Goal: Transaction & Acquisition: Purchase product/service

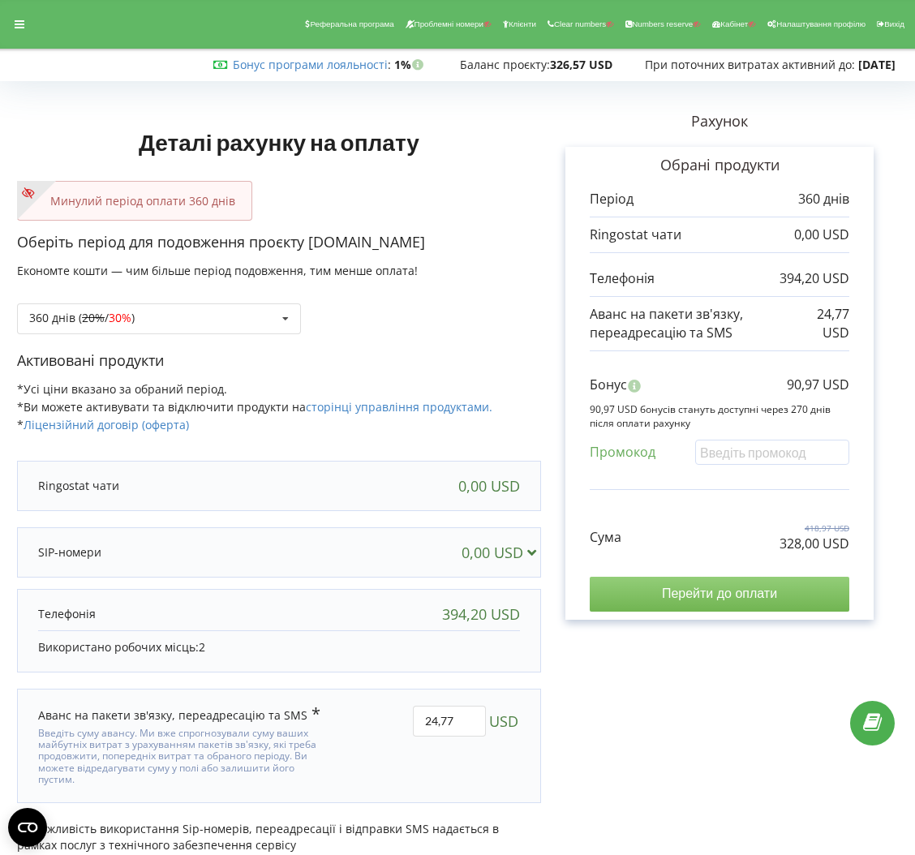
click at [737, 601] on input "Перейти до оплати" at bounding box center [720, 594] width 260 height 34
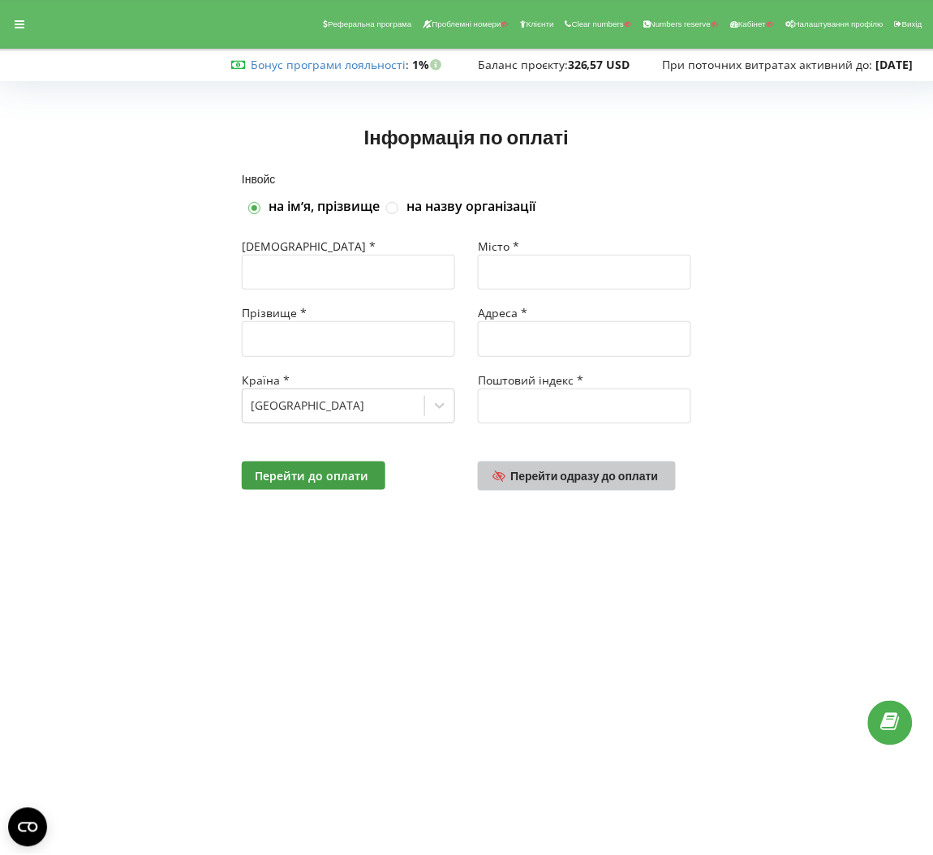
click at [570, 467] on link "Перейти одразу до оплати" at bounding box center [577, 476] width 198 height 29
click at [591, 485] on link "Перейти одразу до оплати" at bounding box center [577, 476] width 198 height 29
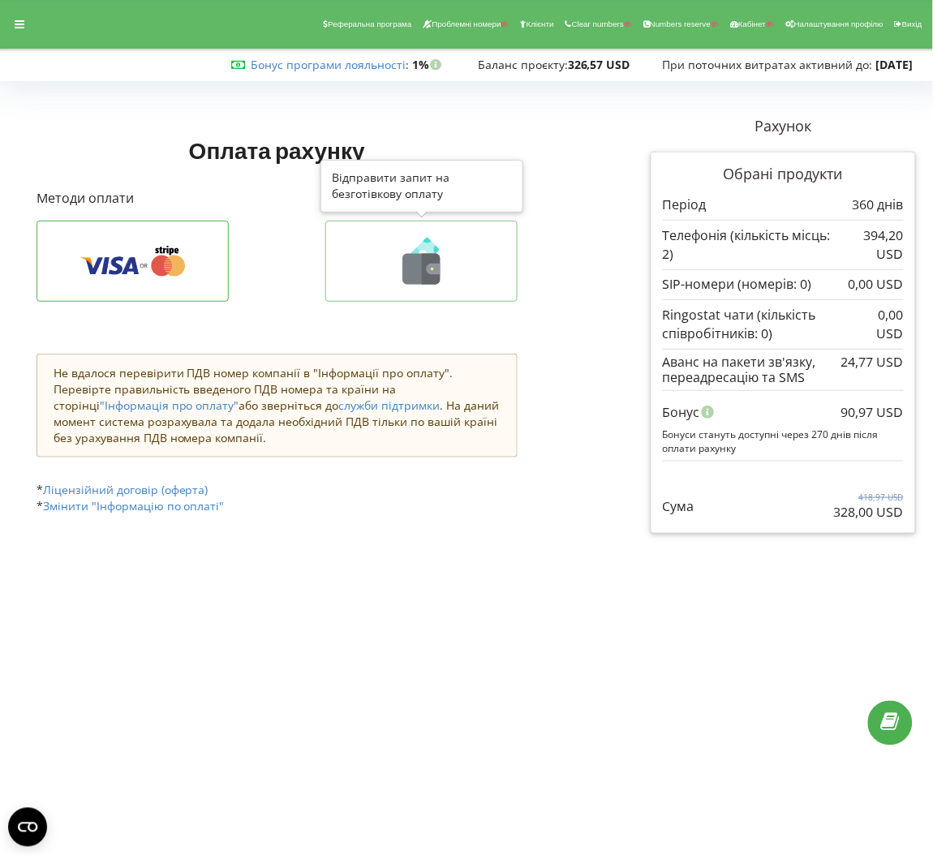
click at [376, 271] on icon at bounding box center [421, 261] width 158 height 47
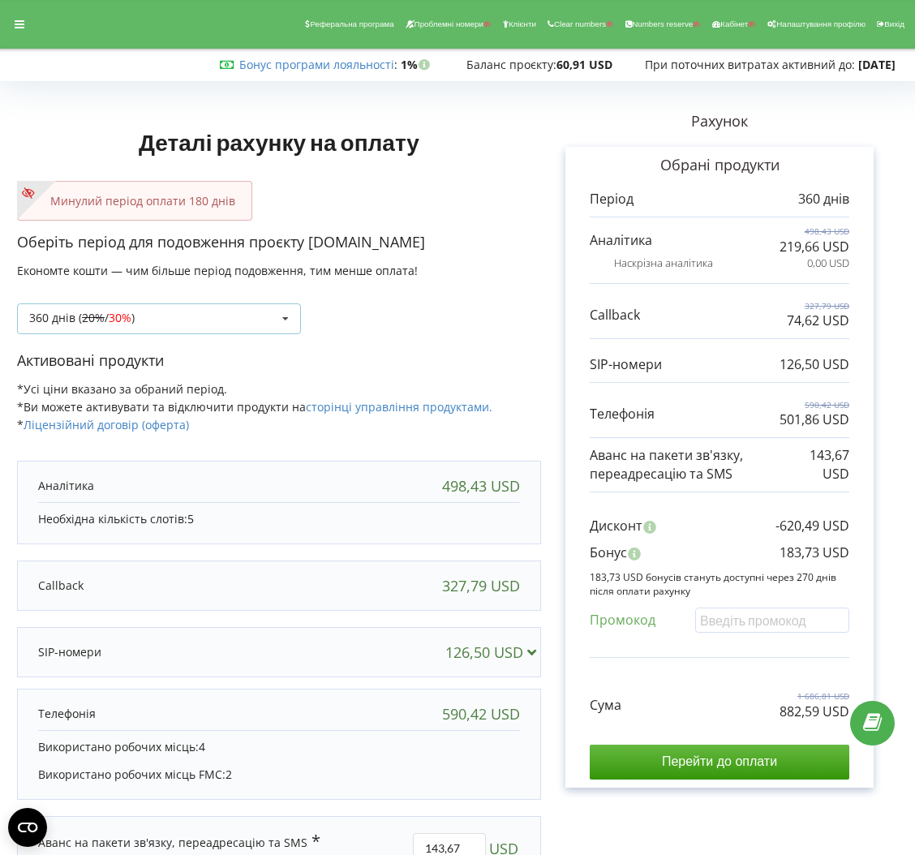
click at [246, 325] on div "360 днів ( 20% / 30% ) Поповнити баланс без подовження 20%" at bounding box center [159, 318] width 284 height 31
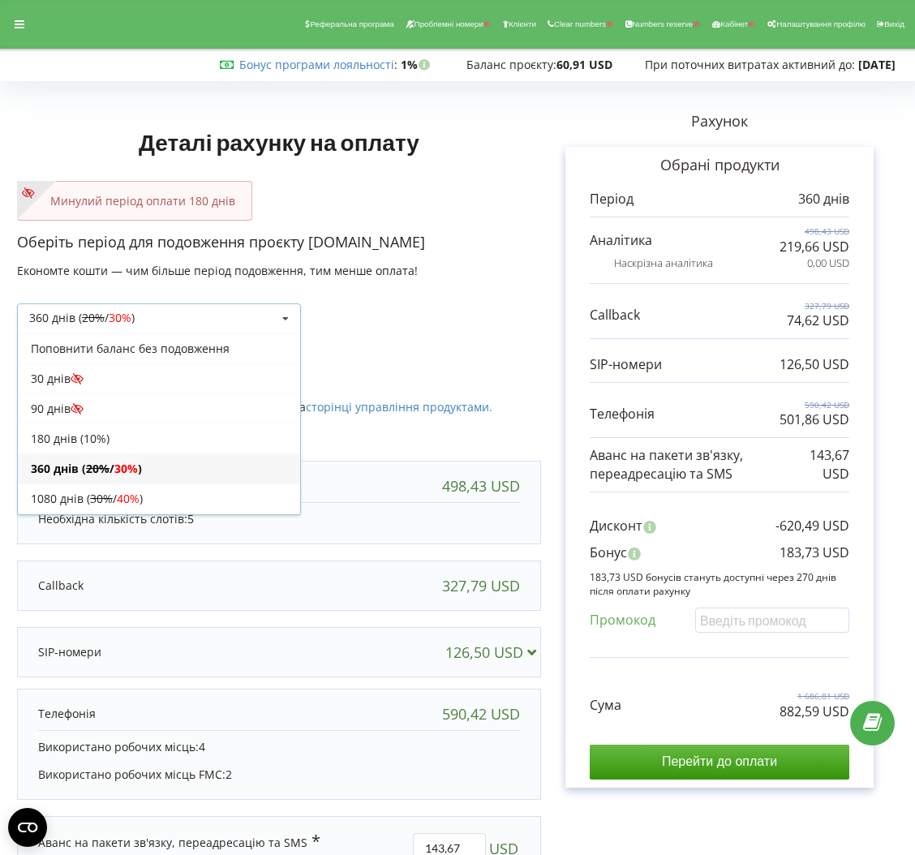
scroll to position [32, 0]
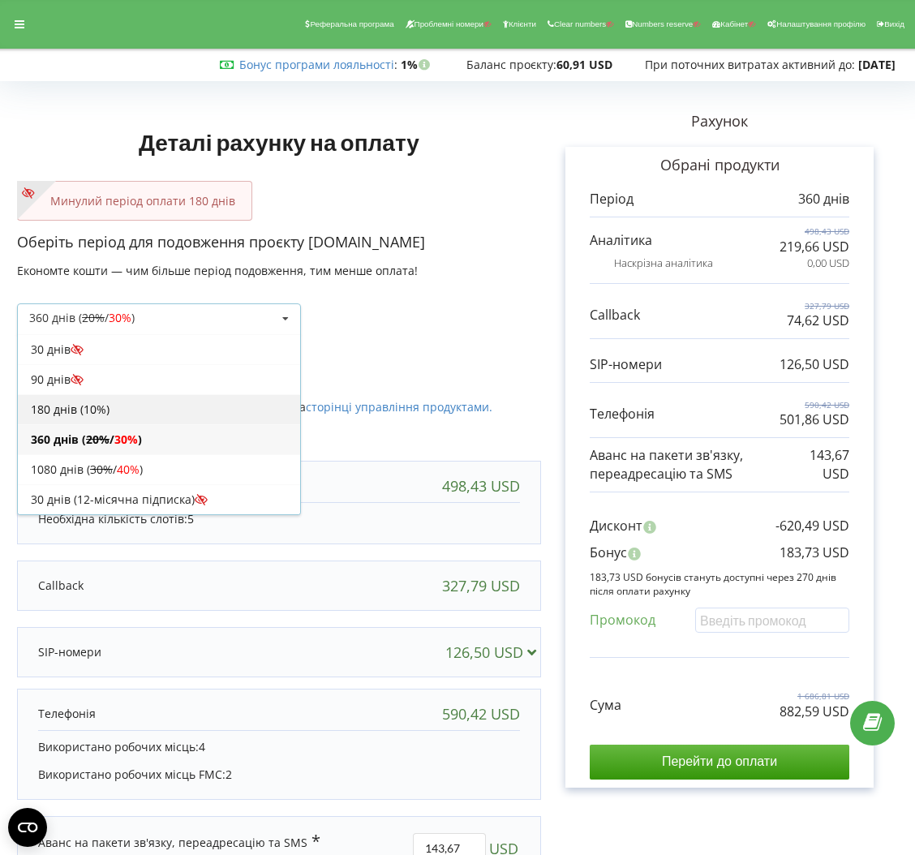
click at [123, 399] on div "180 днів (10%)" at bounding box center [159, 409] width 282 height 30
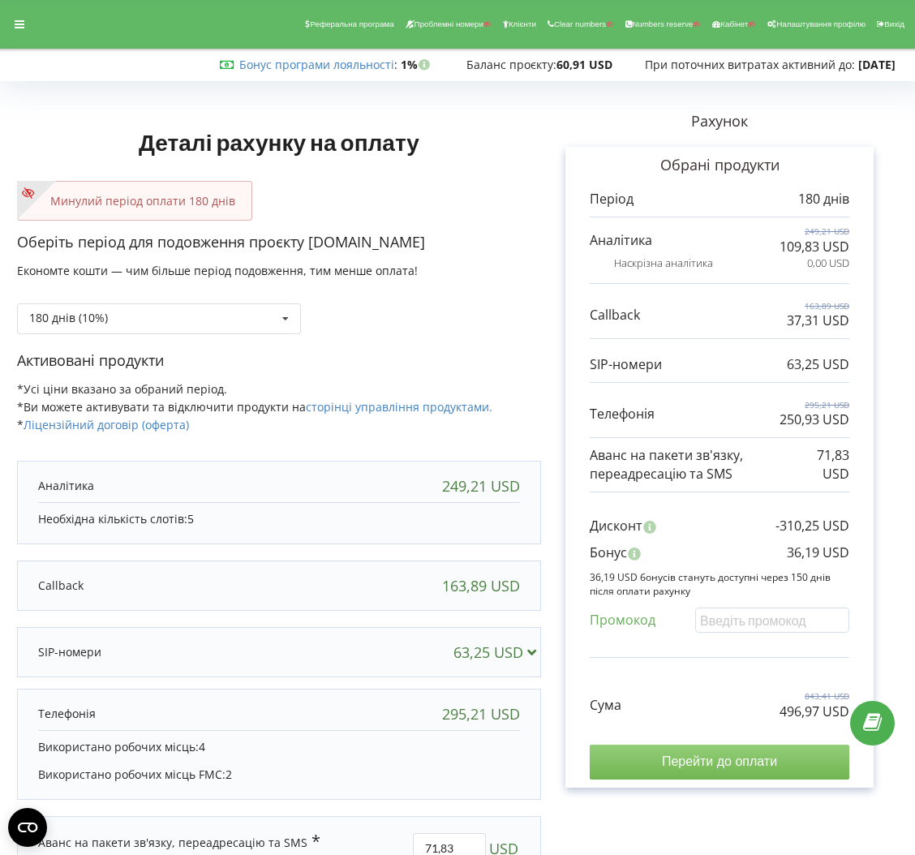
click at [778, 756] on input "Перейти до оплати" at bounding box center [720, 762] width 260 height 34
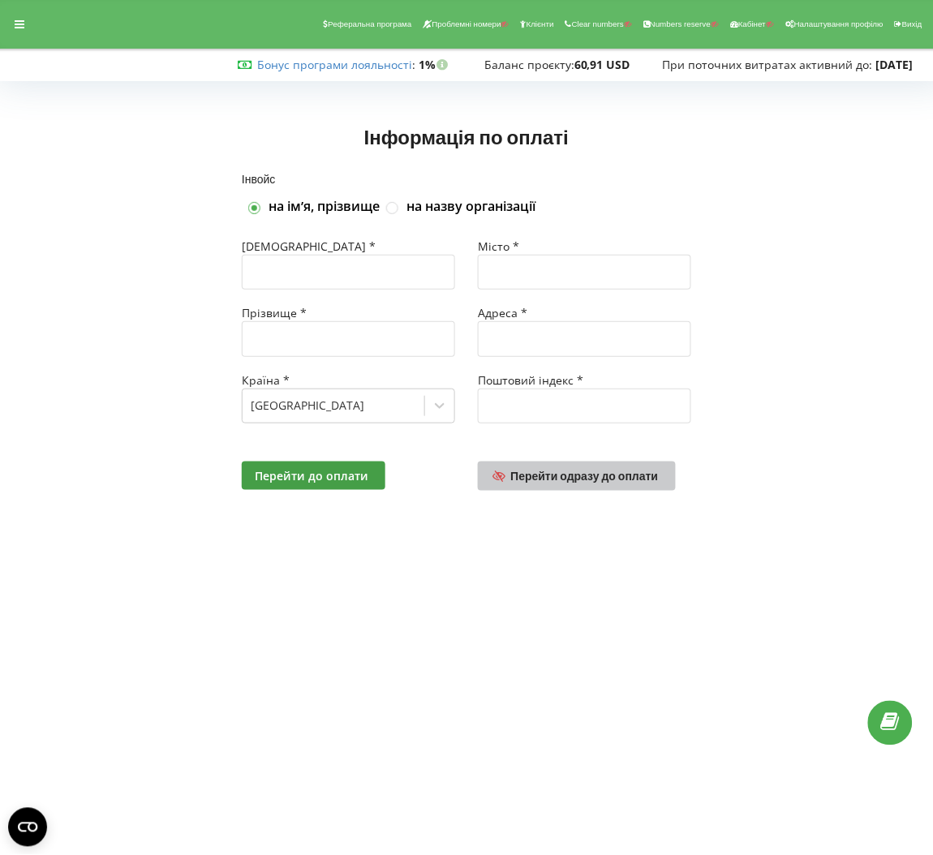
click at [625, 482] on span "Перейти одразу до оплати" at bounding box center [585, 476] width 148 height 14
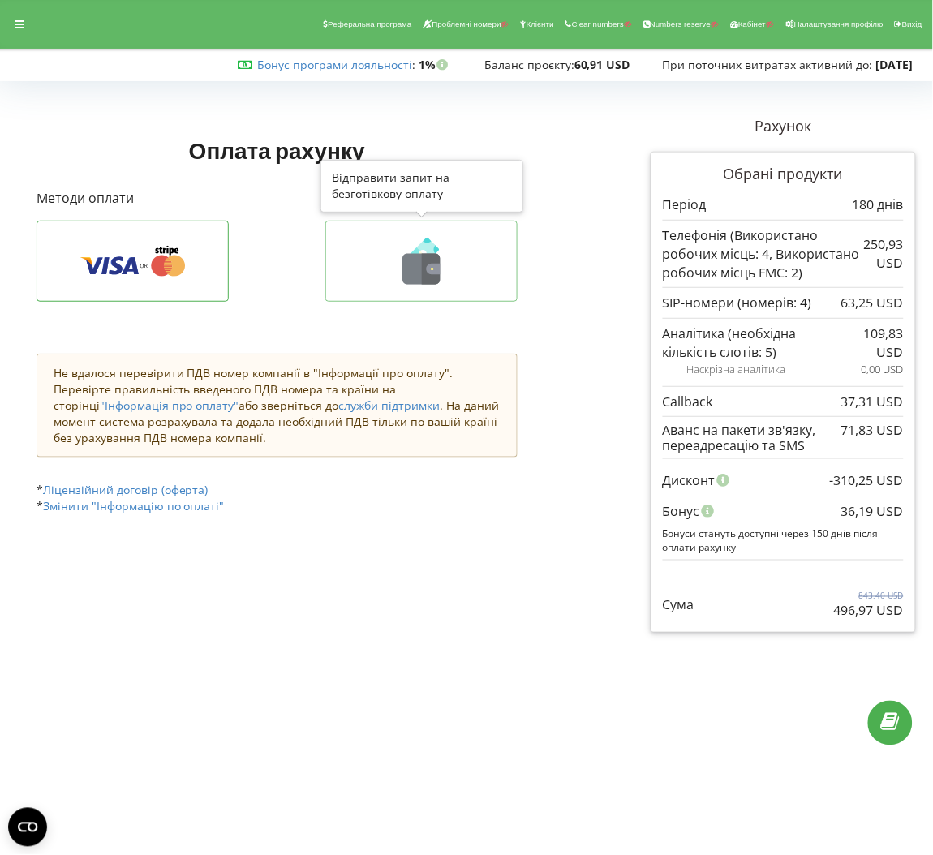
click at [437, 243] on icon at bounding box center [421, 261] width 158 height 47
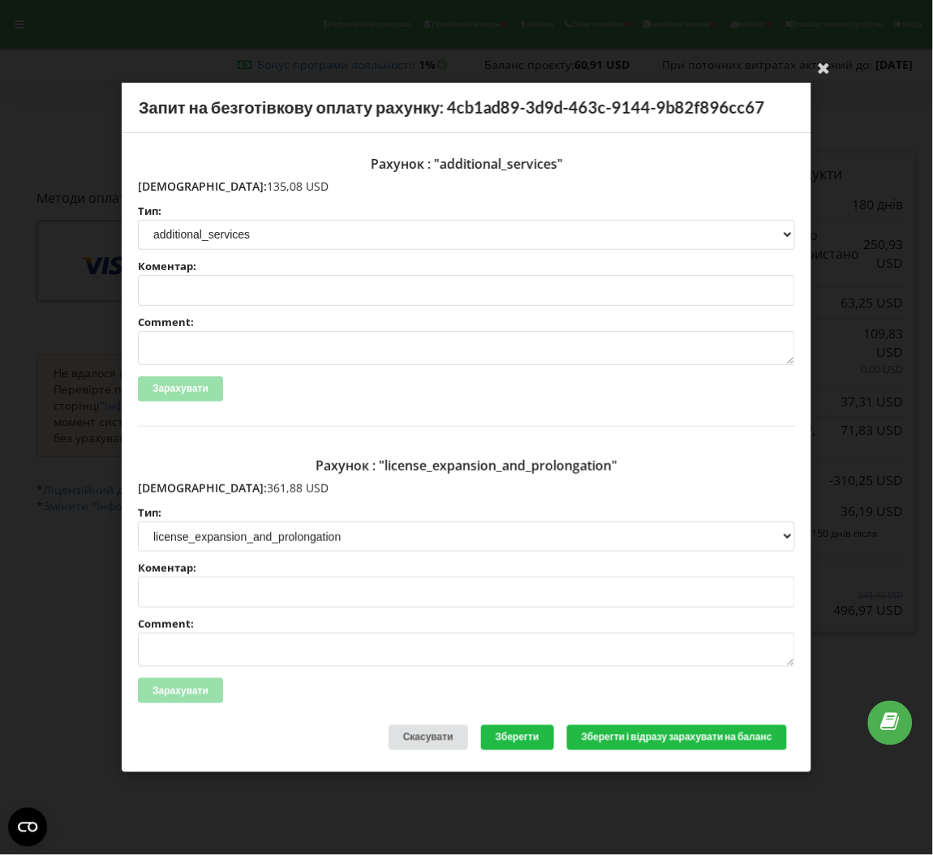
drag, startPoint x: 256, startPoint y: 484, endPoint x: 171, endPoint y: 484, distance: 84.4
click at [171, 484] on p "Сума: 361,88 USD" at bounding box center [466, 488] width 657 height 16
copy p "361,88 USD"
drag, startPoint x: 241, startPoint y: 188, endPoint x: 170, endPoint y: 184, distance: 71.5
click at [170, 184] on p "Сума: 135,08 USD" at bounding box center [466, 186] width 657 height 16
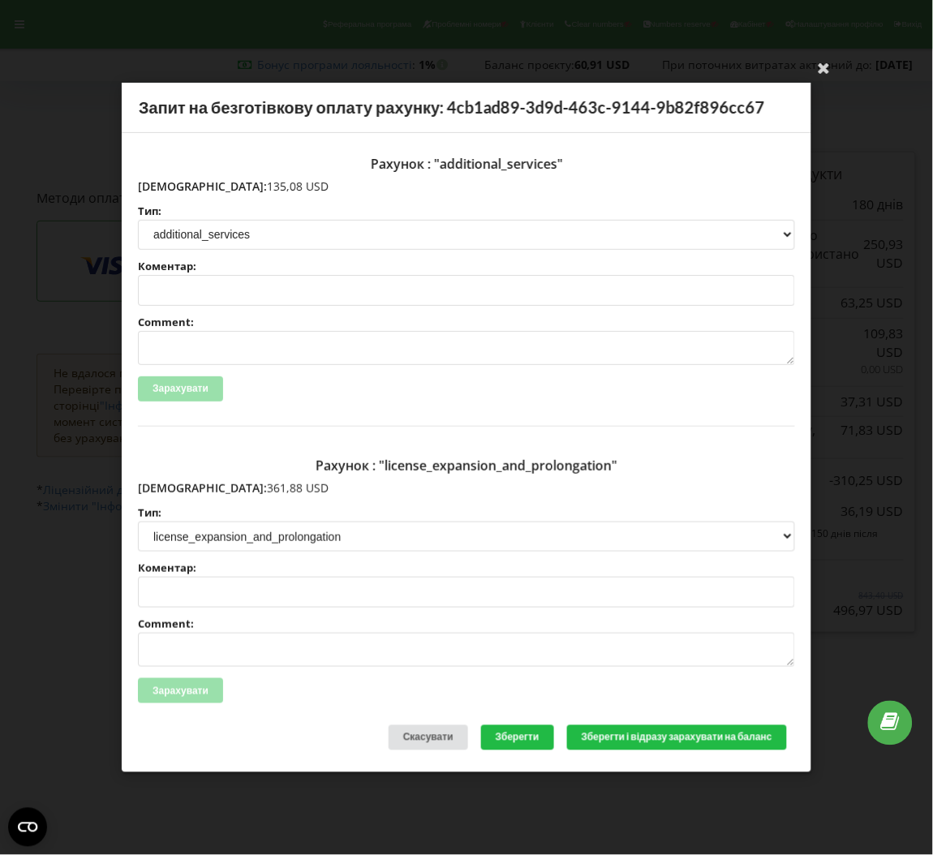
copy p "135,08 USD"
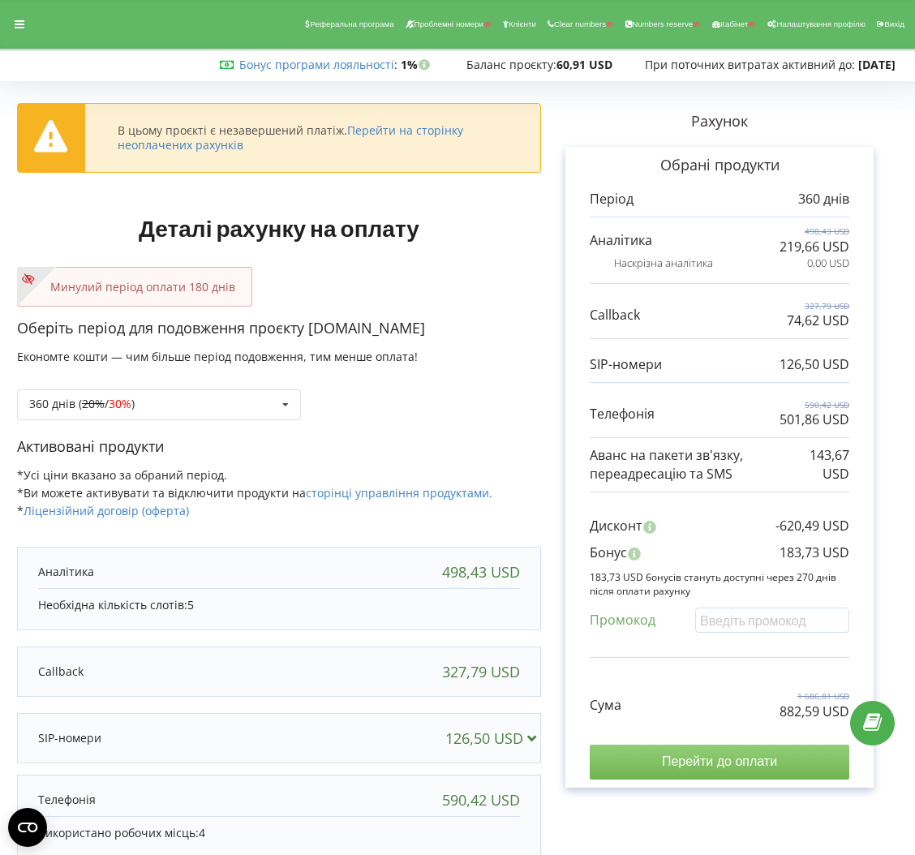
click at [741, 759] on input "Перейти до оплати" at bounding box center [720, 762] width 260 height 34
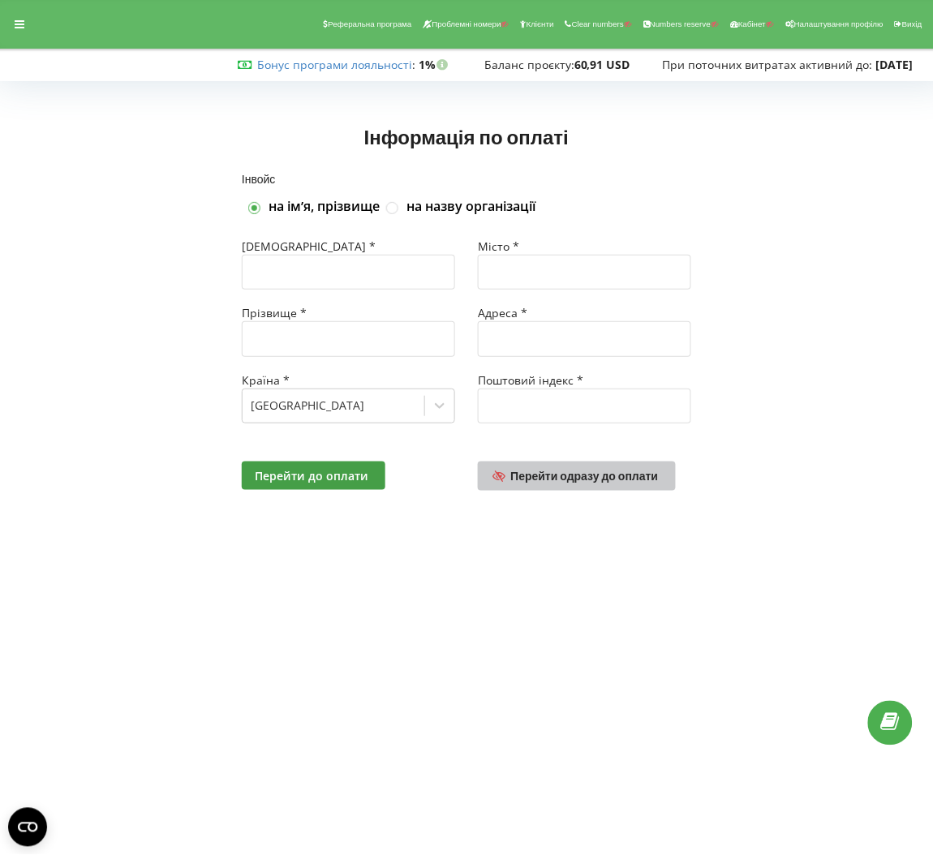
click at [588, 474] on span "Перейти одразу до оплати" at bounding box center [585, 476] width 148 height 14
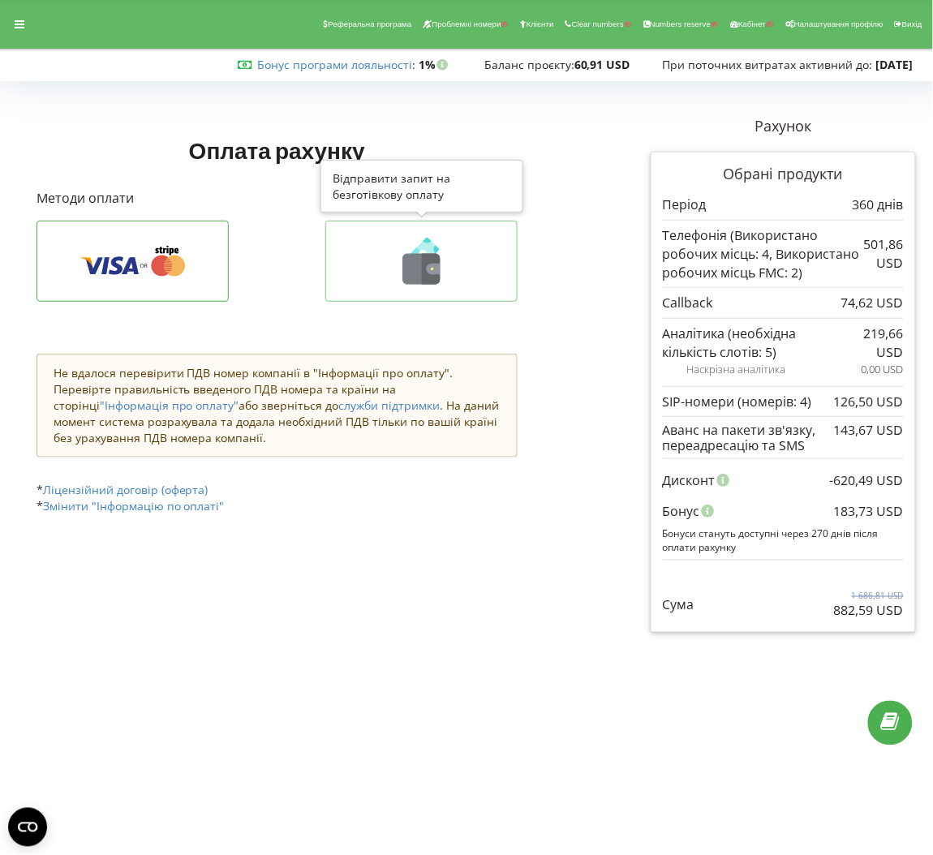
click at [451, 232] on button at bounding box center [421, 261] width 192 height 81
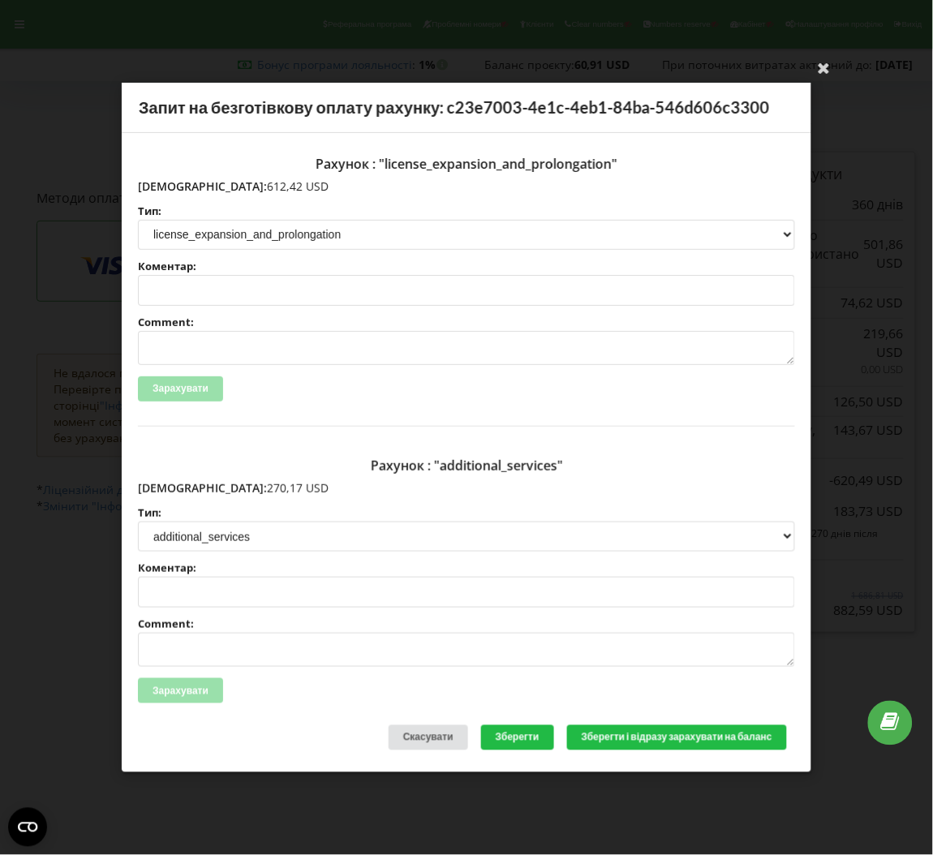
drag, startPoint x: 245, startPoint y: 183, endPoint x: 172, endPoint y: 190, distance: 73.4
click at [172, 190] on p "Сума: 612,42 USD" at bounding box center [466, 186] width 657 height 16
copy p "612,42 USD"
drag, startPoint x: 240, startPoint y: 489, endPoint x: 170, endPoint y: 486, distance: 70.7
click at [170, 486] on p "Сума: 270,17 USD" at bounding box center [466, 488] width 657 height 16
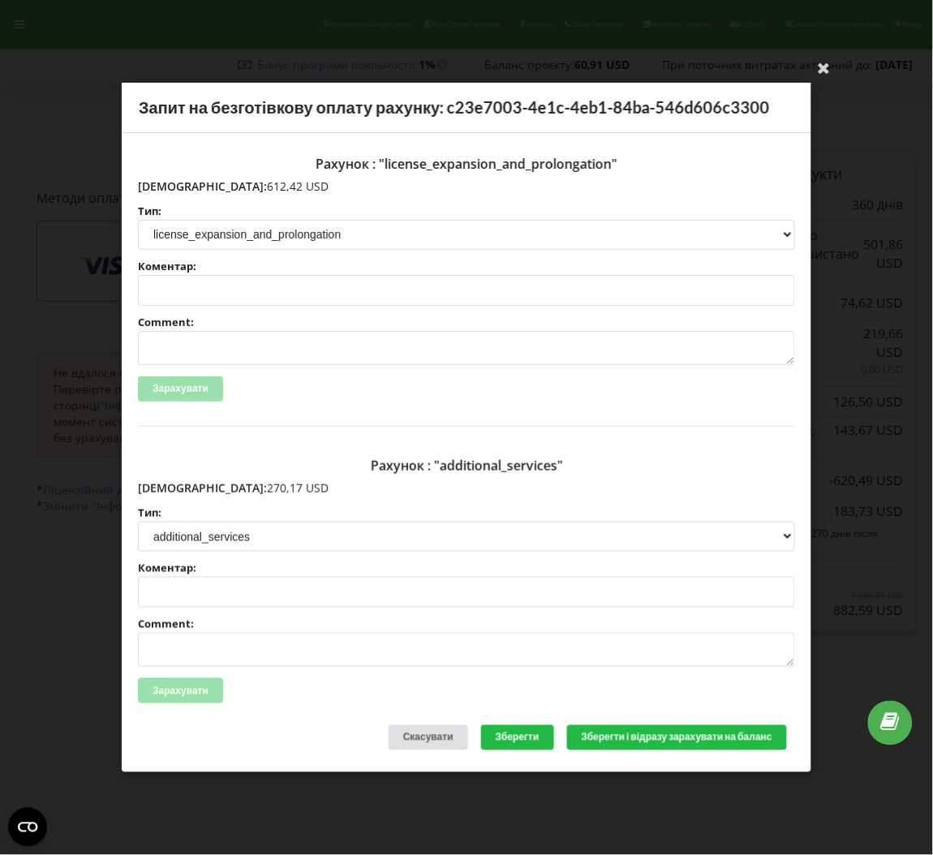
copy p "270,17 USD"
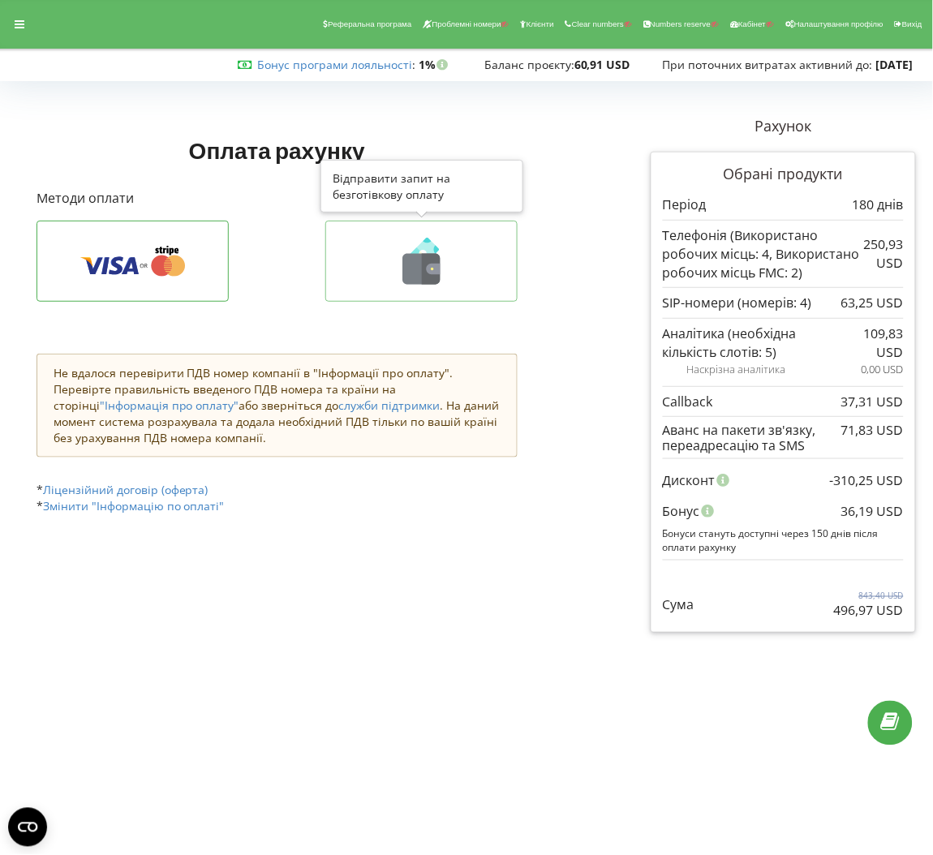
click at [460, 257] on icon at bounding box center [421, 261] width 158 height 47
